Goal: Information Seeking & Learning: Learn about a topic

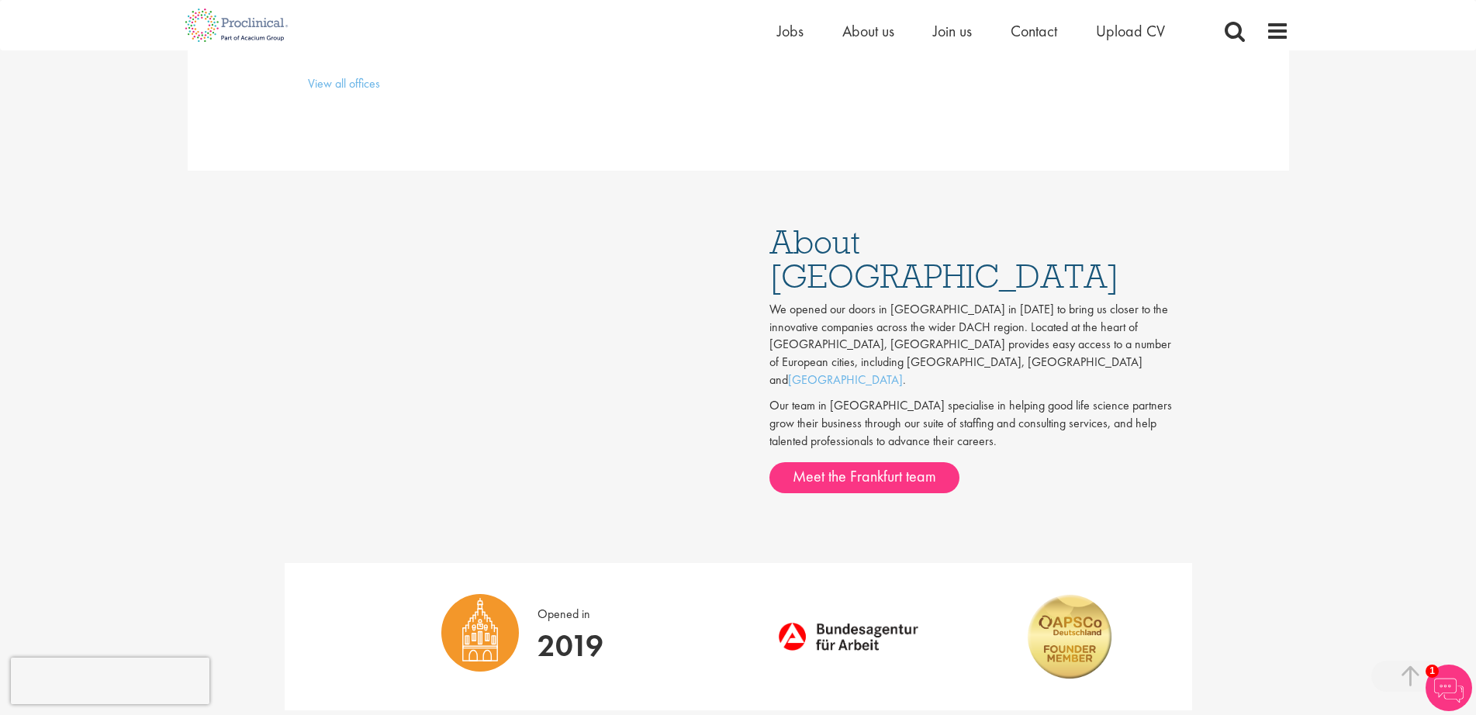
scroll to position [751, 0]
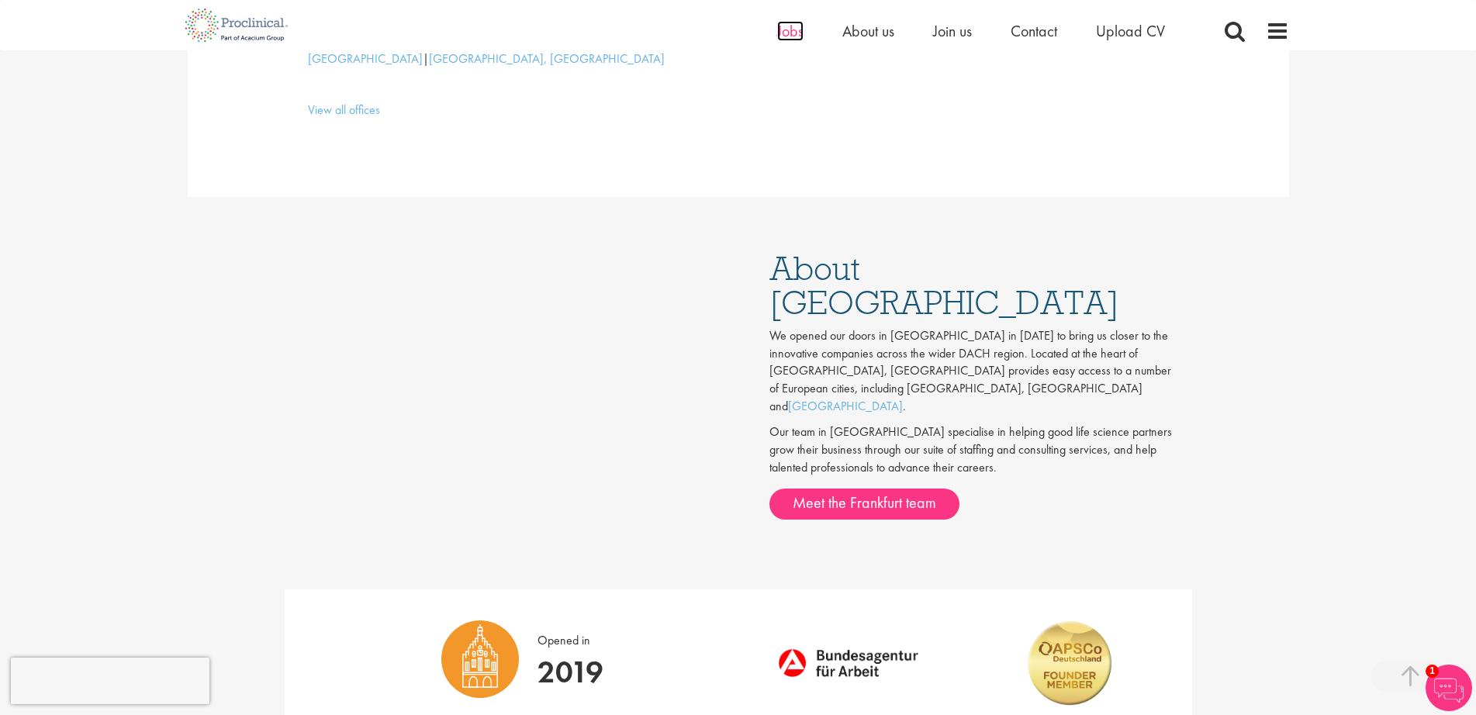
click at [793, 33] on span "Jobs" at bounding box center [790, 31] width 26 height 20
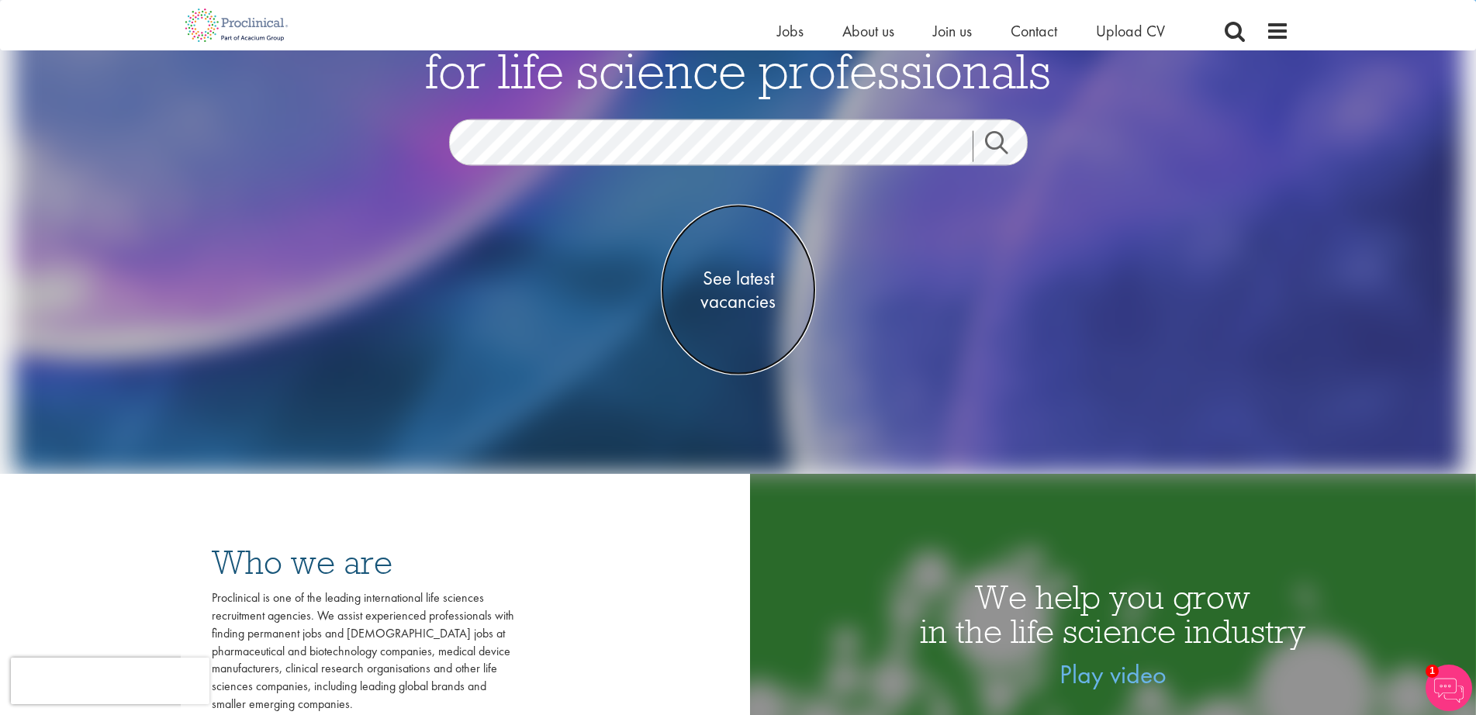
click at [736, 281] on span "See latest vacancies" at bounding box center [738, 290] width 155 height 47
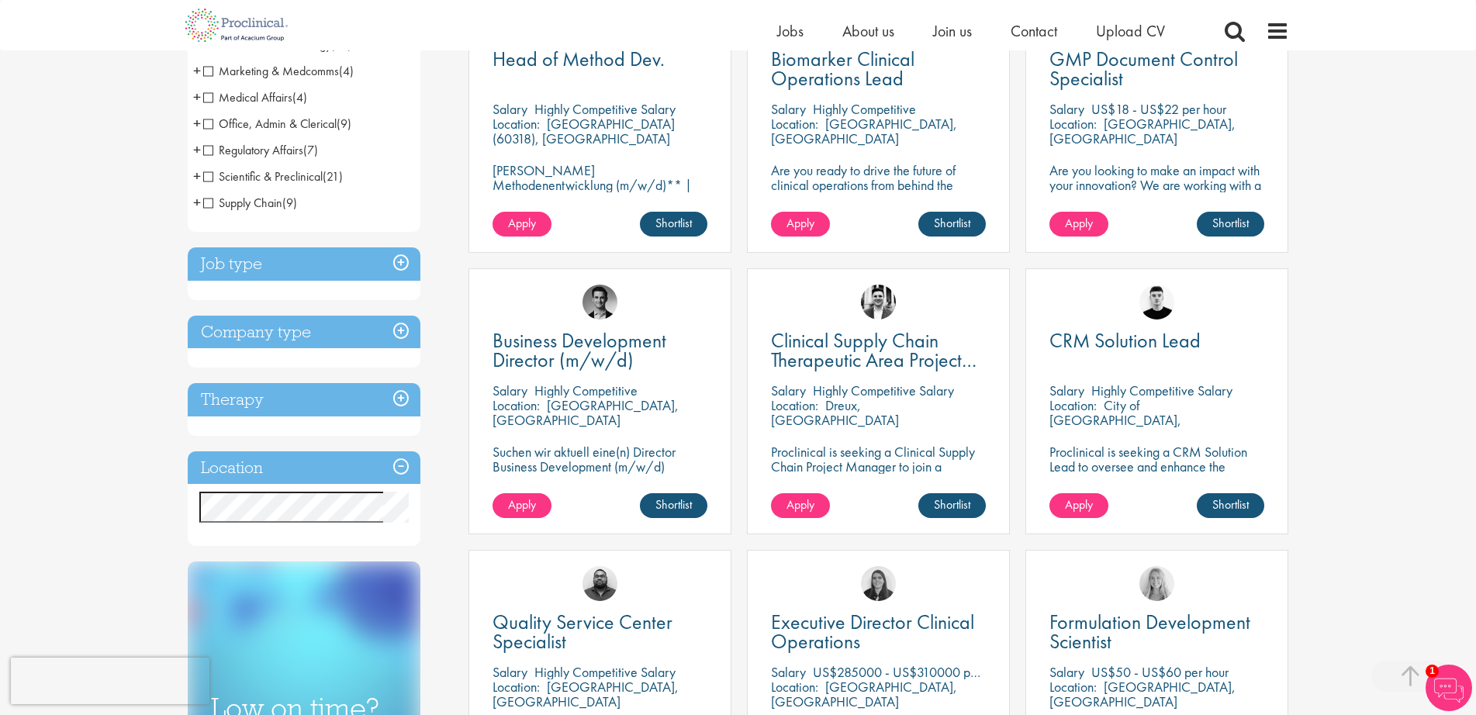
scroll to position [429, 0]
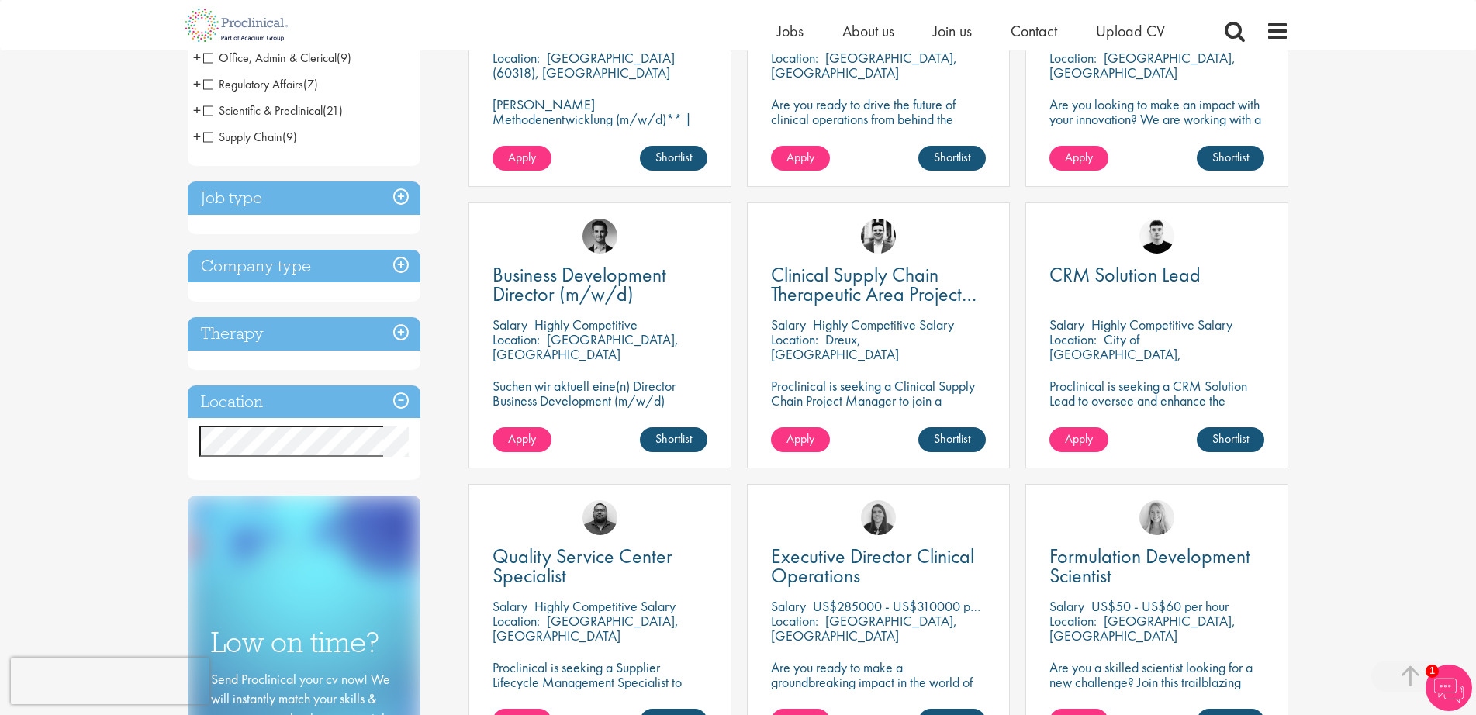
click at [401, 195] on h3 "Job type" at bounding box center [304, 197] width 233 height 33
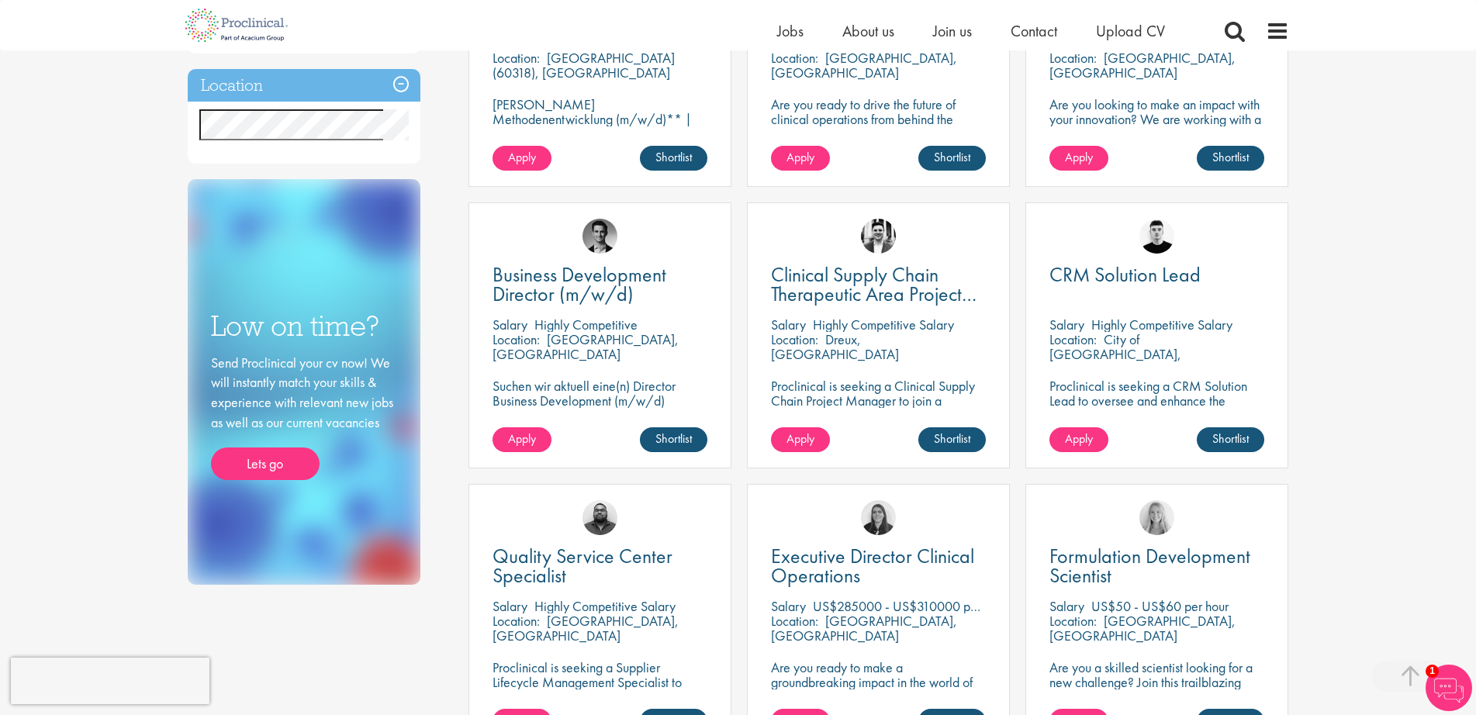
scroll to position [426, 0]
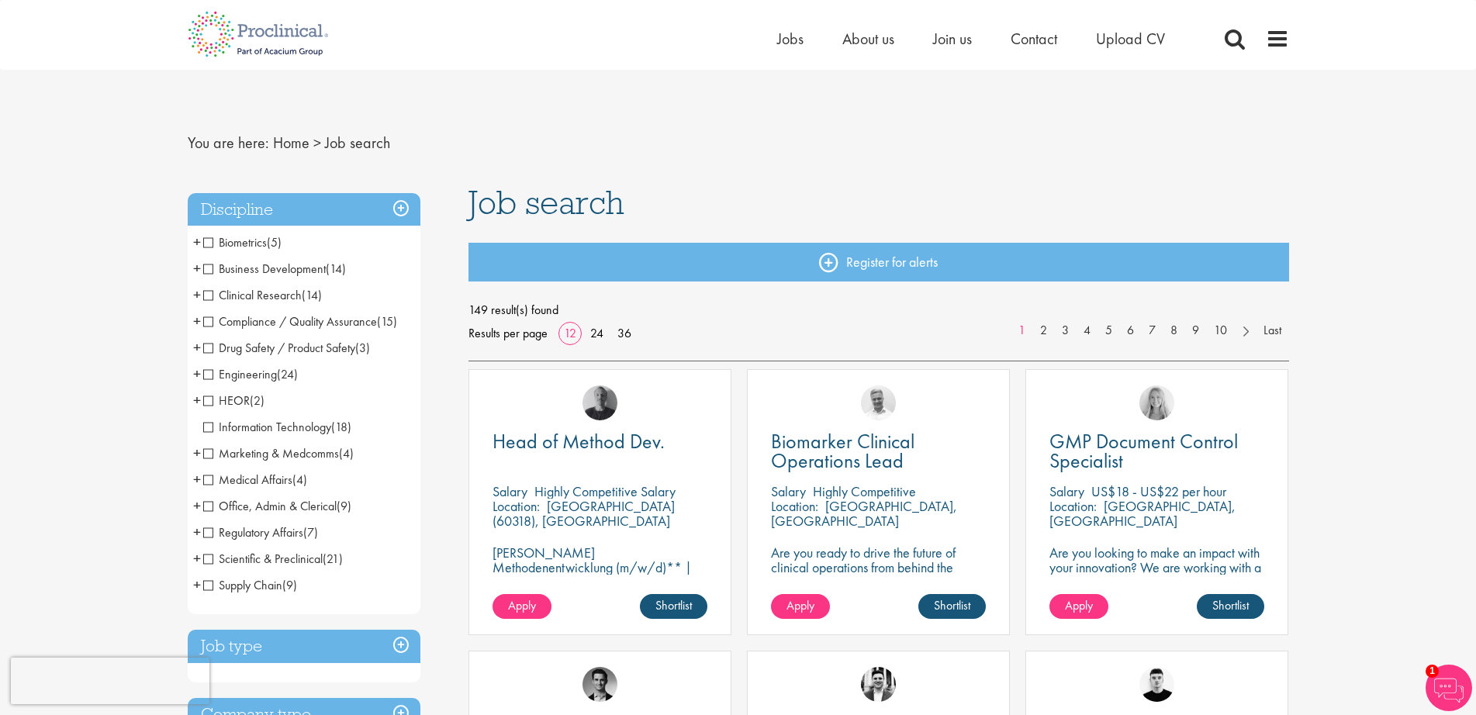
click at [398, 641] on h3 "Job type" at bounding box center [304, 646] width 233 height 33
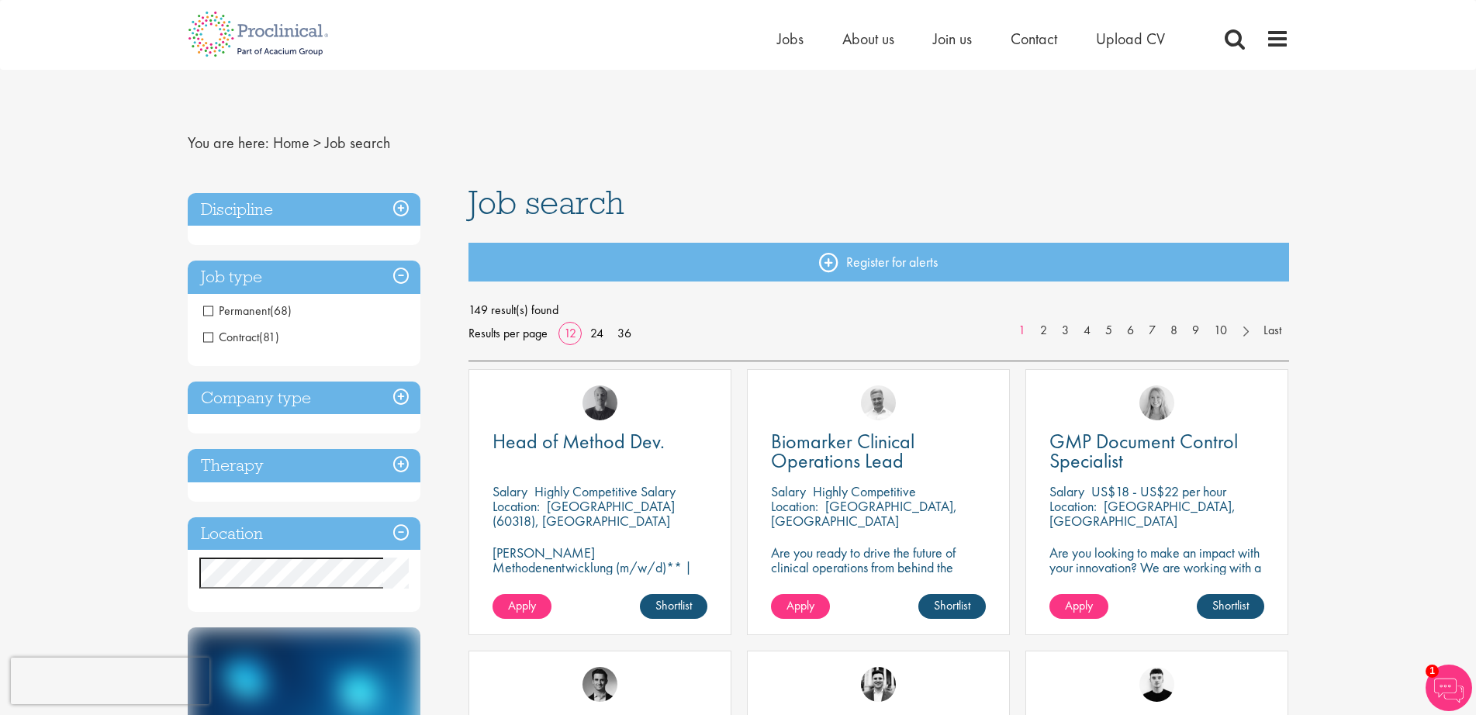
click at [205, 308] on span "Permanent" at bounding box center [236, 310] width 67 height 16
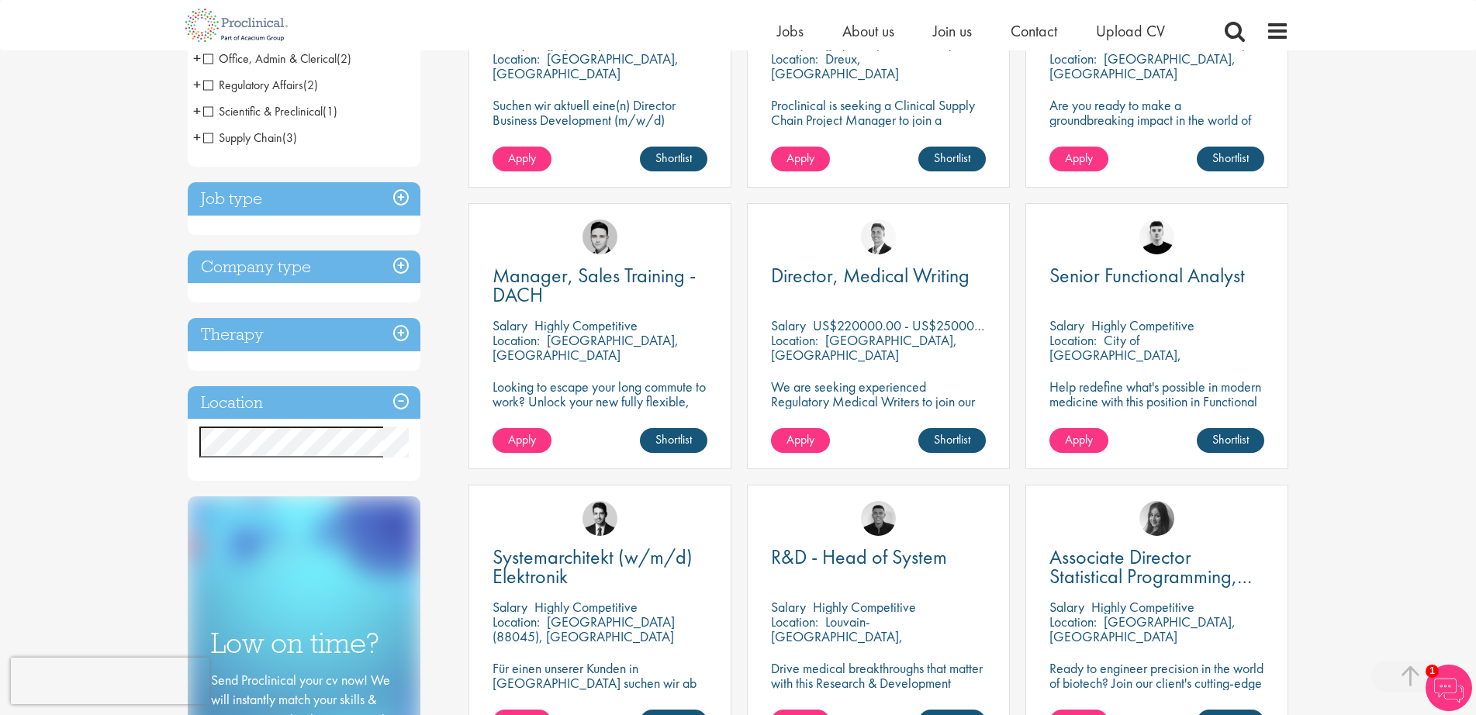
scroll to position [429, 0]
click at [399, 265] on h3 "Company type" at bounding box center [304, 266] width 233 height 33
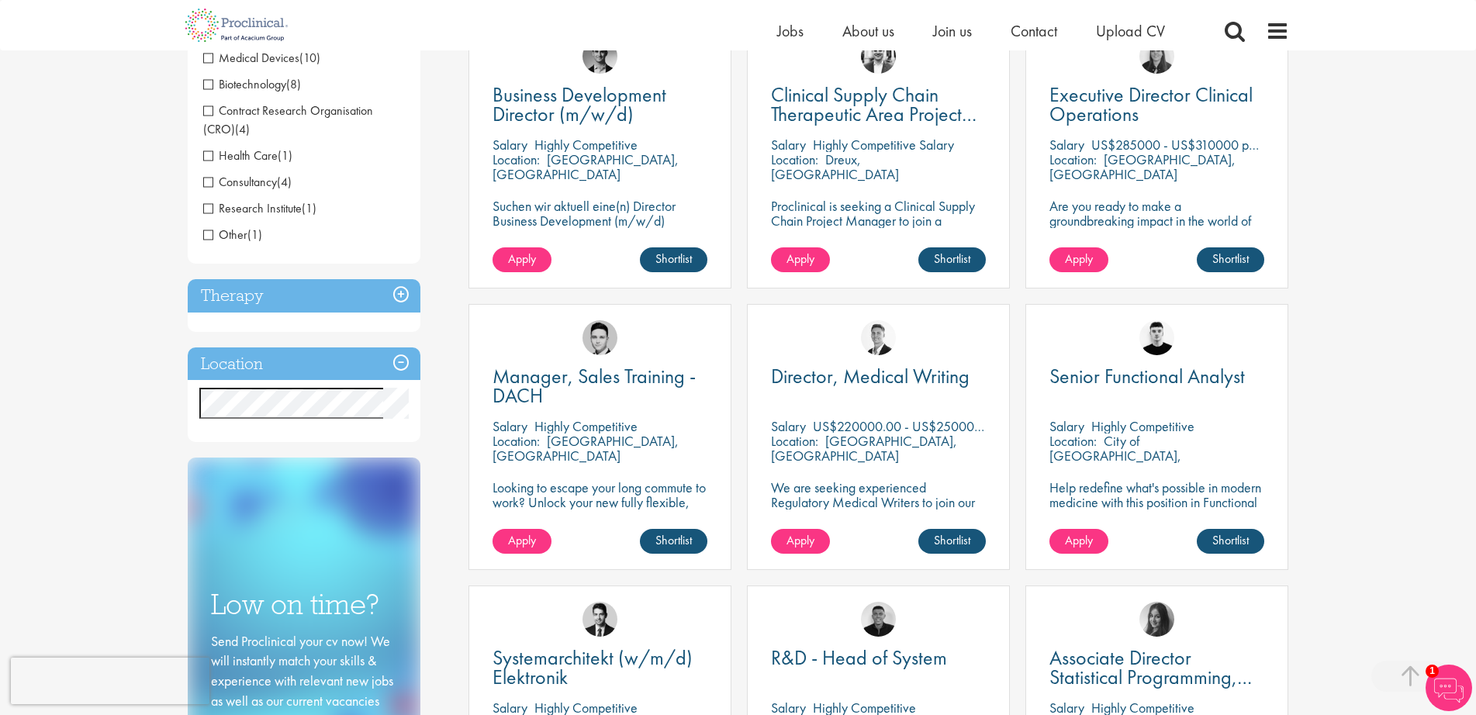
scroll to position [321, 0]
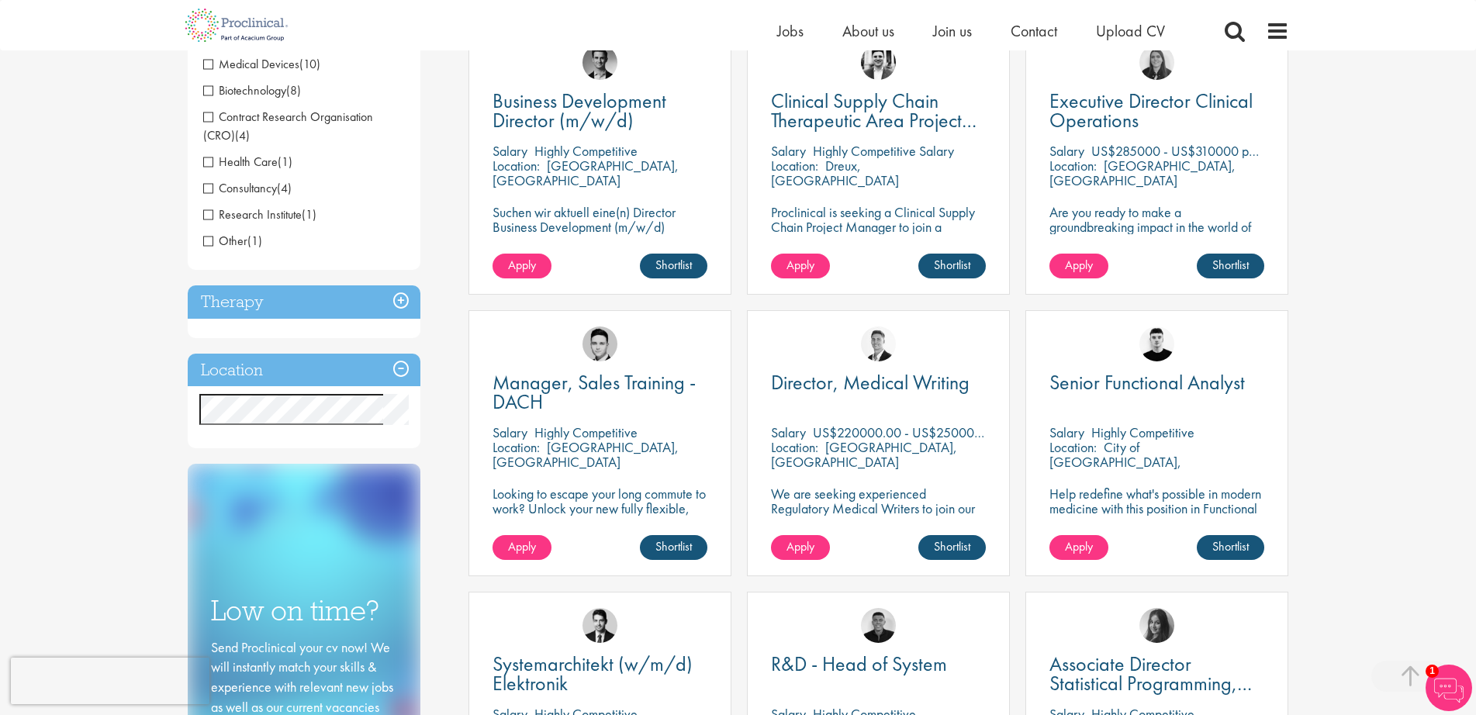
click at [208, 88] on span "Biotechnology" at bounding box center [244, 90] width 83 height 16
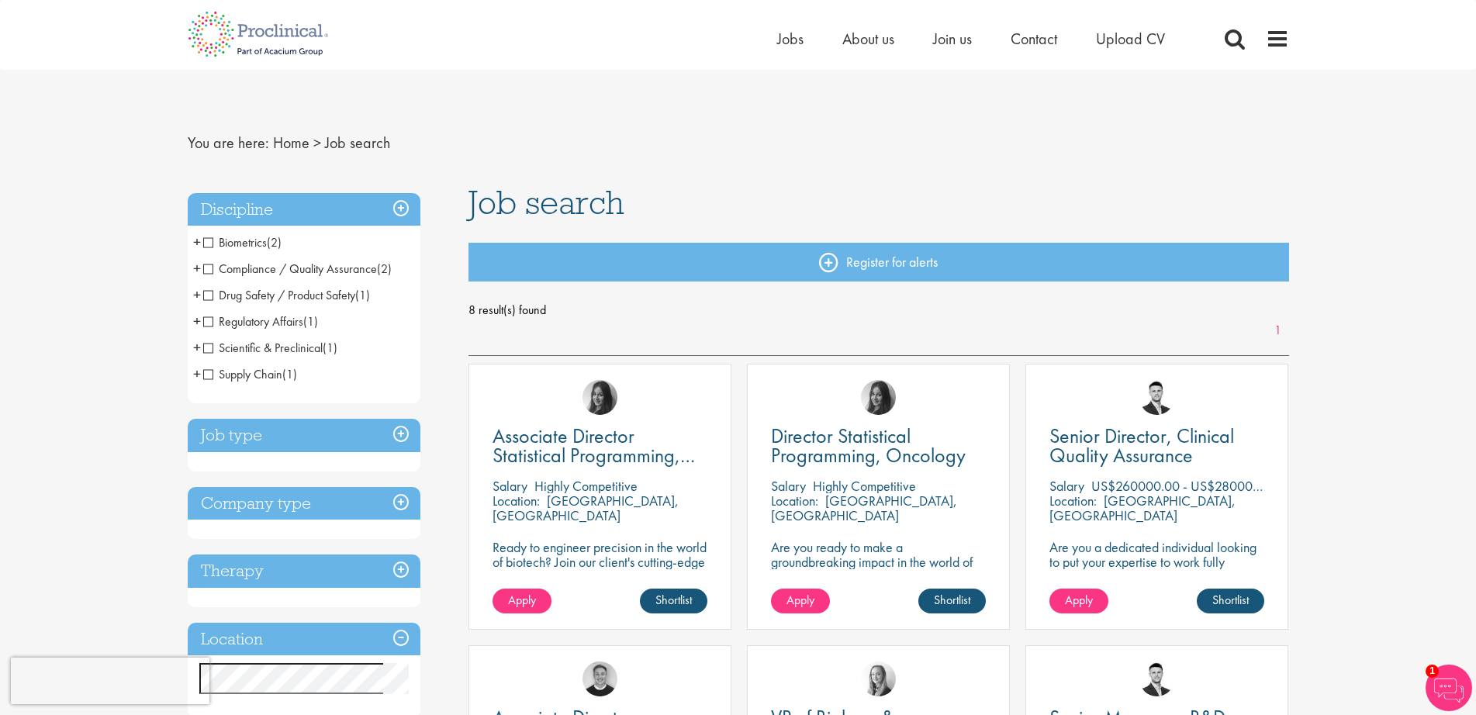
click at [208, 294] on span "Drug Safety / Product Safety" at bounding box center [279, 295] width 152 height 16
